Goal: Navigation & Orientation: Find specific page/section

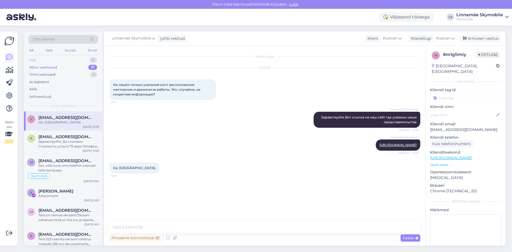
click at [53, 62] on div "Uus 0" at bounding box center [63, 59] width 70 height 7
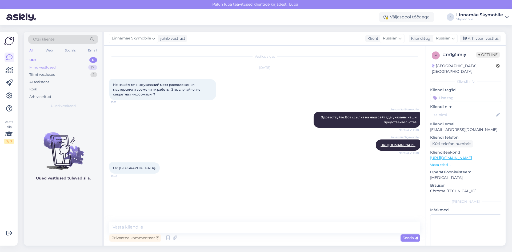
click at [61, 69] on div "Minu vestlused 17" at bounding box center [63, 67] width 70 height 7
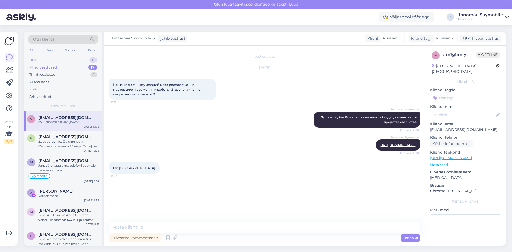
click at [44, 60] on div "Uus 0" at bounding box center [63, 59] width 70 height 7
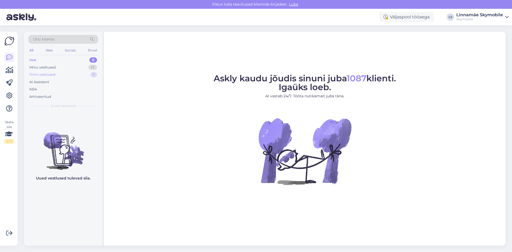
click at [43, 73] on div "Tiimi vestlused" at bounding box center [42, 74] width 26 height 5
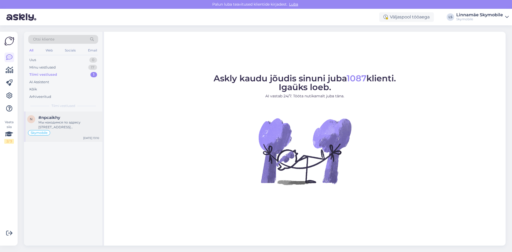
click at [70, 130] on div "Skymobile" at bounding box center [63, 133] width 72 height 6
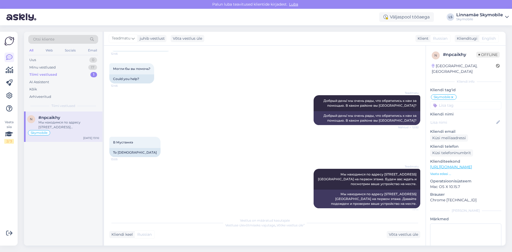
scroll to position [84, 0]
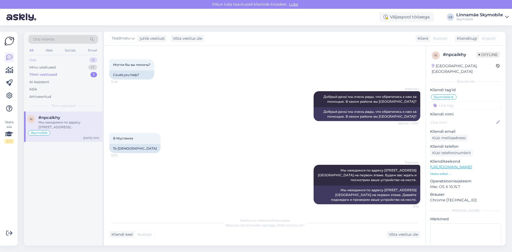
click at [50, 59] on div "Uus 0" at bounding box center [63, 59] width 70 height 7
